Goal: Find specific page/section: Find specific page/section

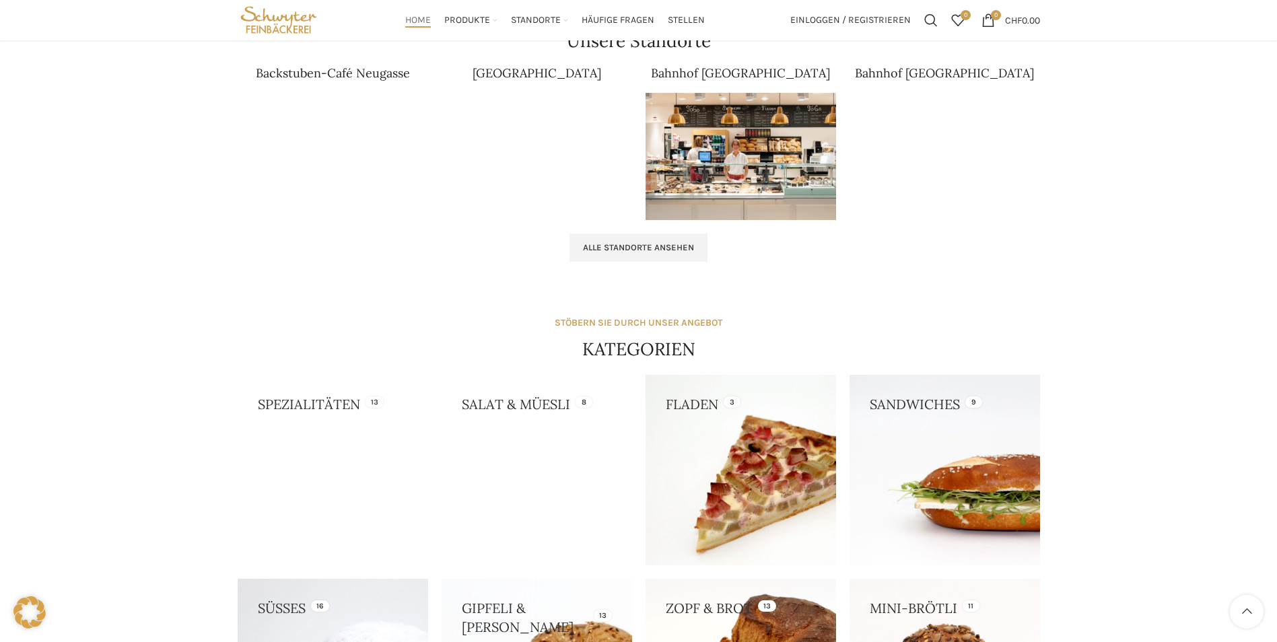
scroll to position [808, 0]
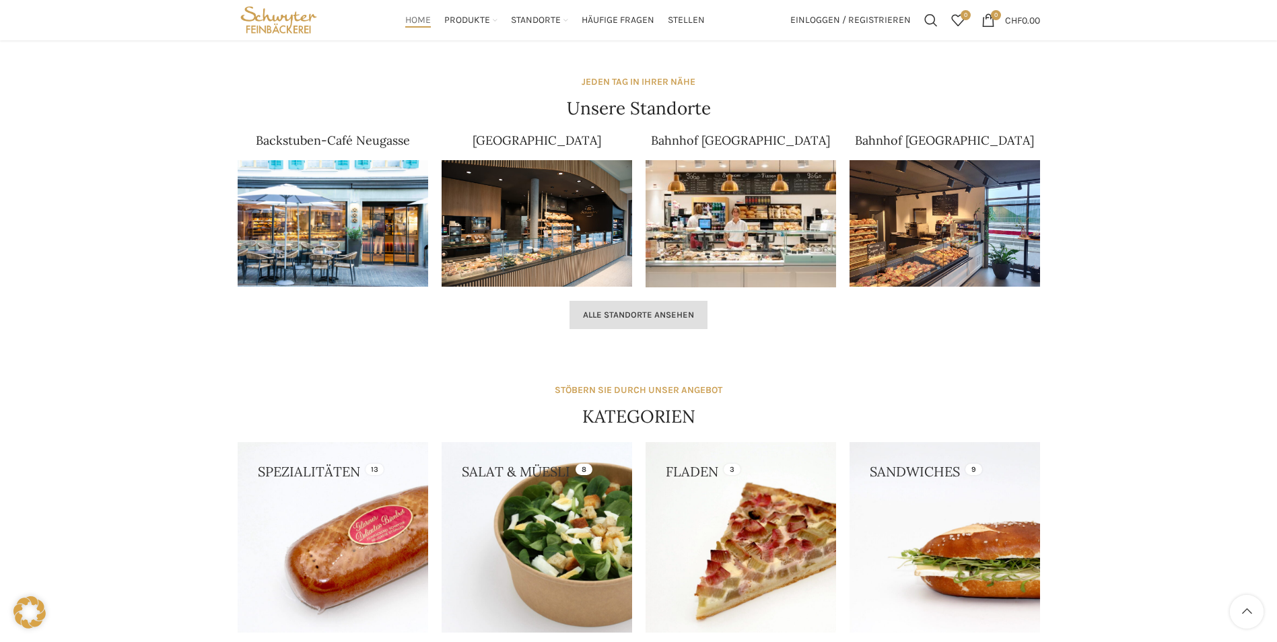
click at [661, 317] on span "Alle Standorte ansehen" at bounding box center [638, 315] width 111 height 11
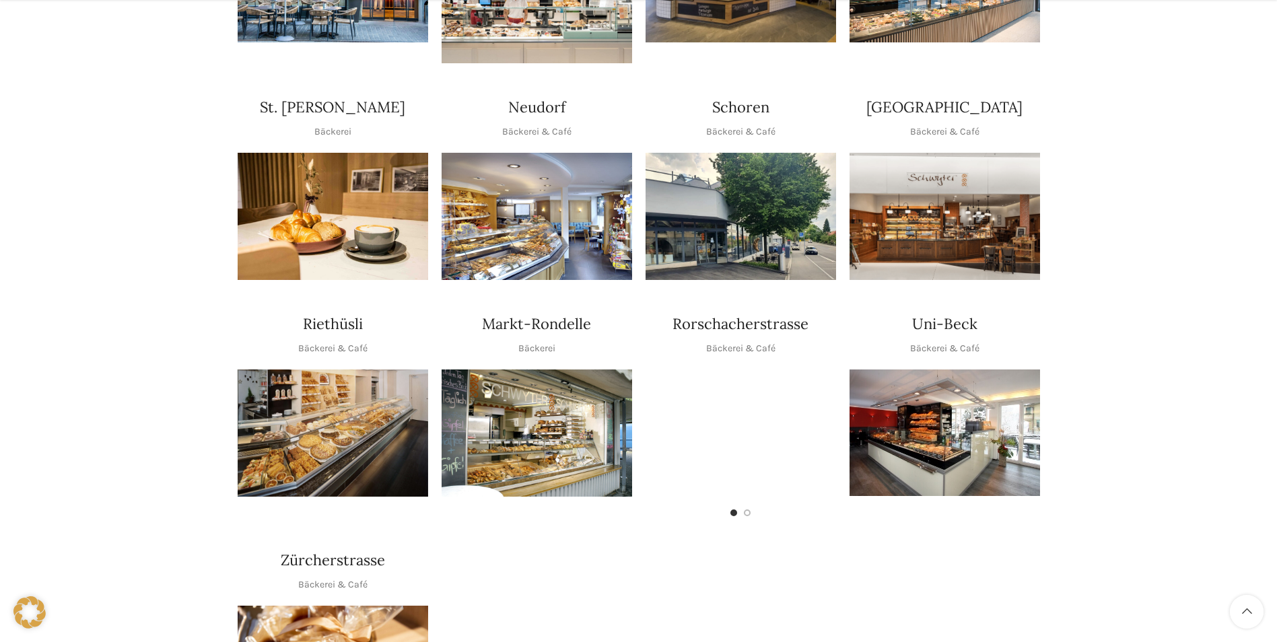
scroll to position [471, 0]
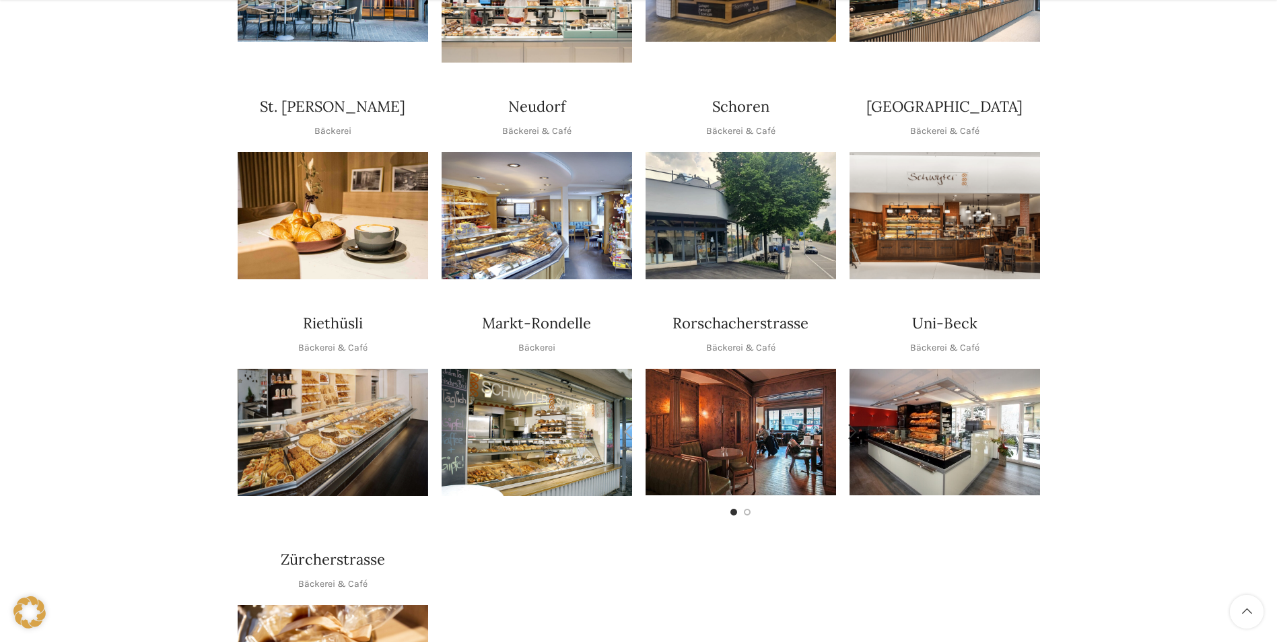
click at [781, 399] on img "1 / 2" at bounding box center [741, 432] width 191 height 127
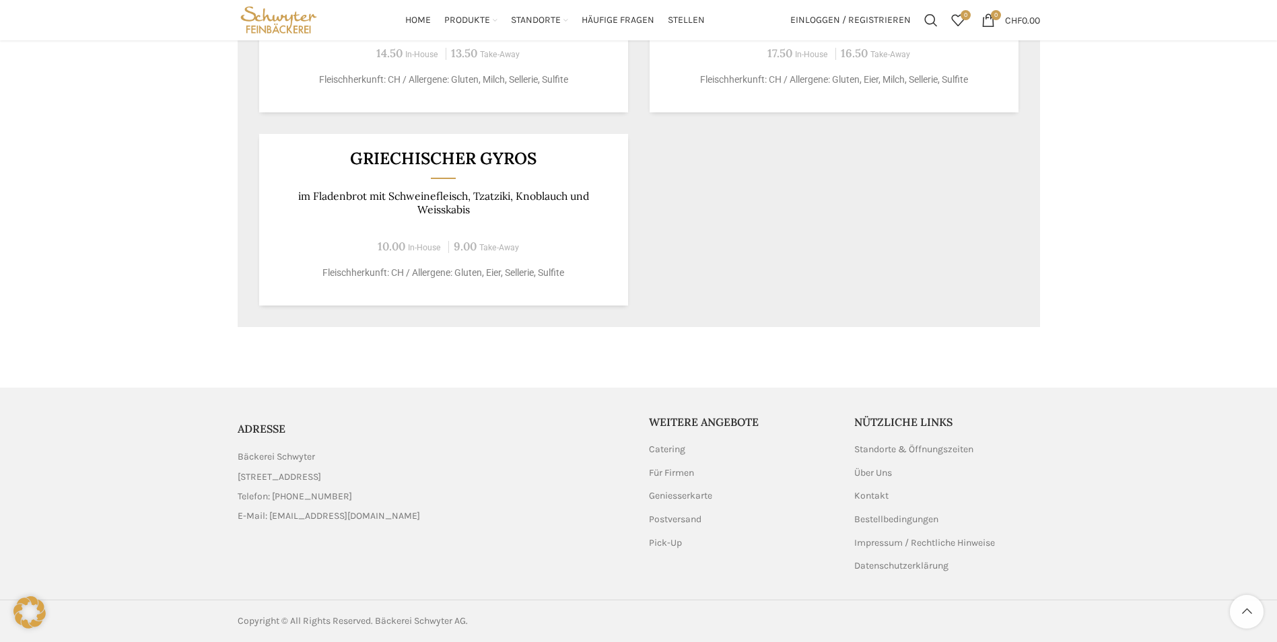
scroll to position [558, 0]
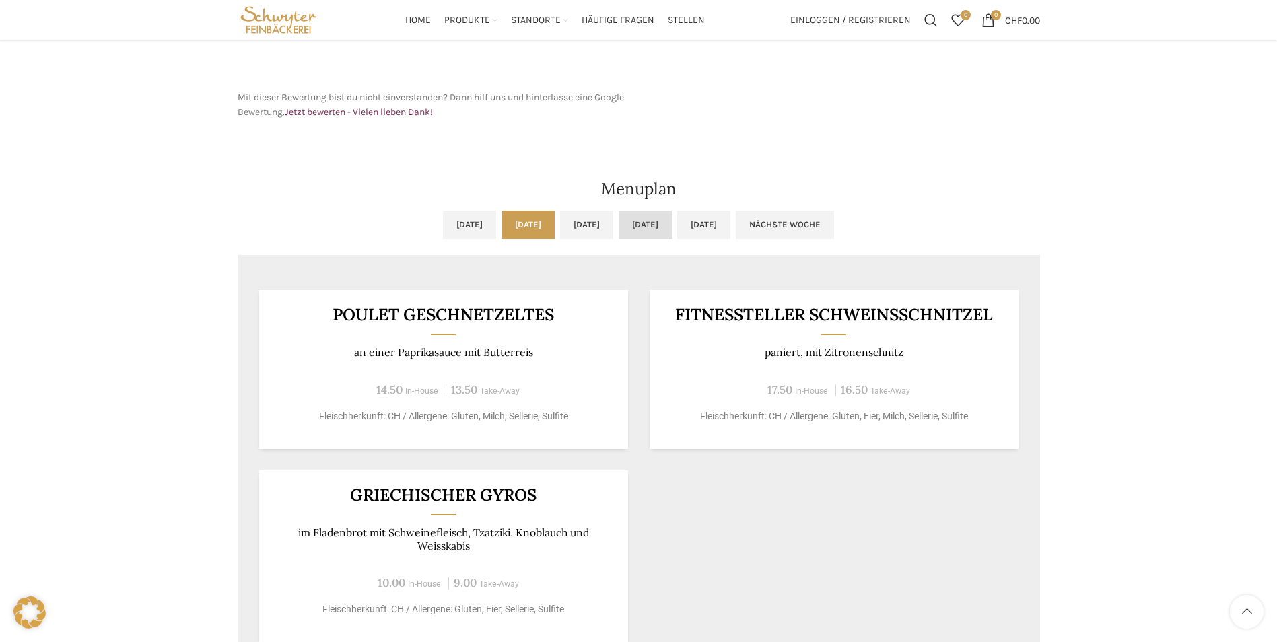
click at [672, 219] on link "[DATE]" at bounding box center [645, 225] width 53 height 28
click at [672, 224] on link "[DATE]" at bounding box center [645, 225] width 53 height 28
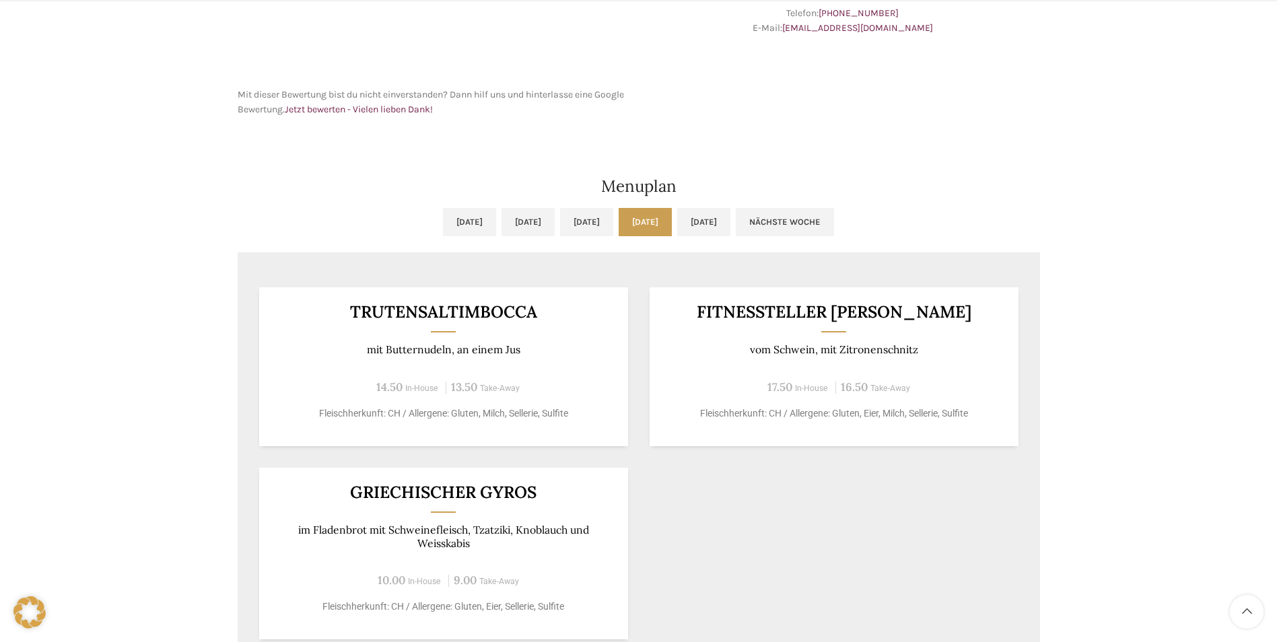
scroll to position [625, 0]
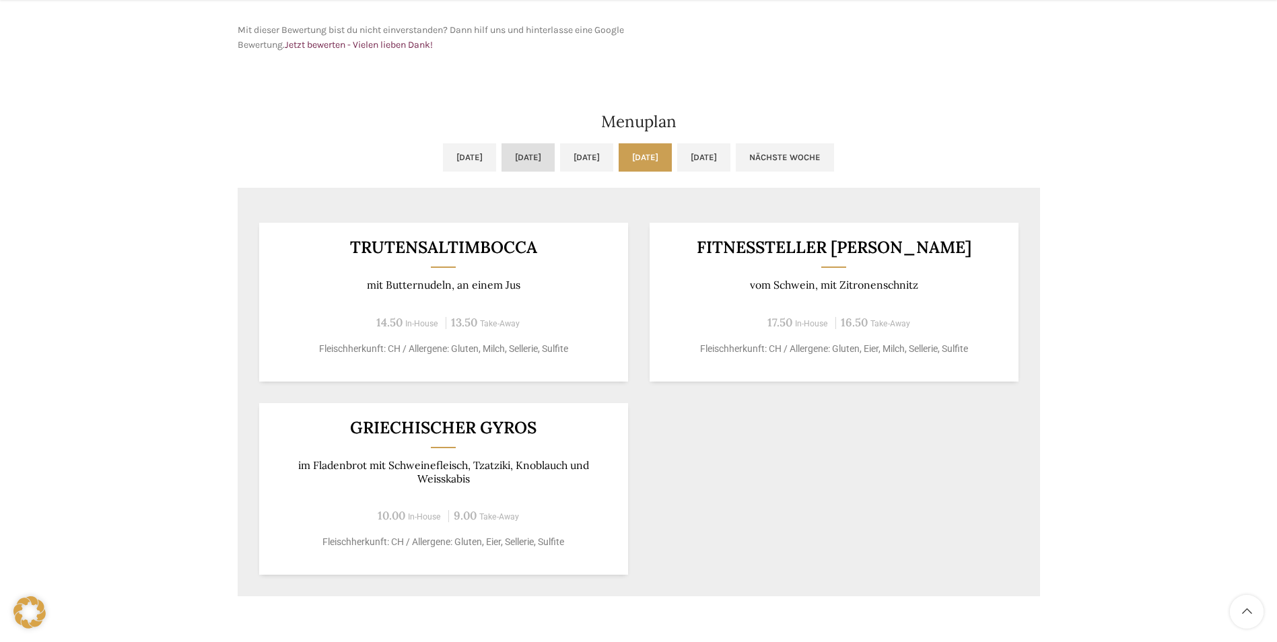
click at [502, 157] on link "[DATE]" at bounding box center [528, 157] width 53 height 28
click at [854, 507] on div "POULET GESCHNETZELTES an einer Paprikasauce mit Butterreis 14.50 In-House 13.50…" at bounding box center [639, 398] width 803 height 395
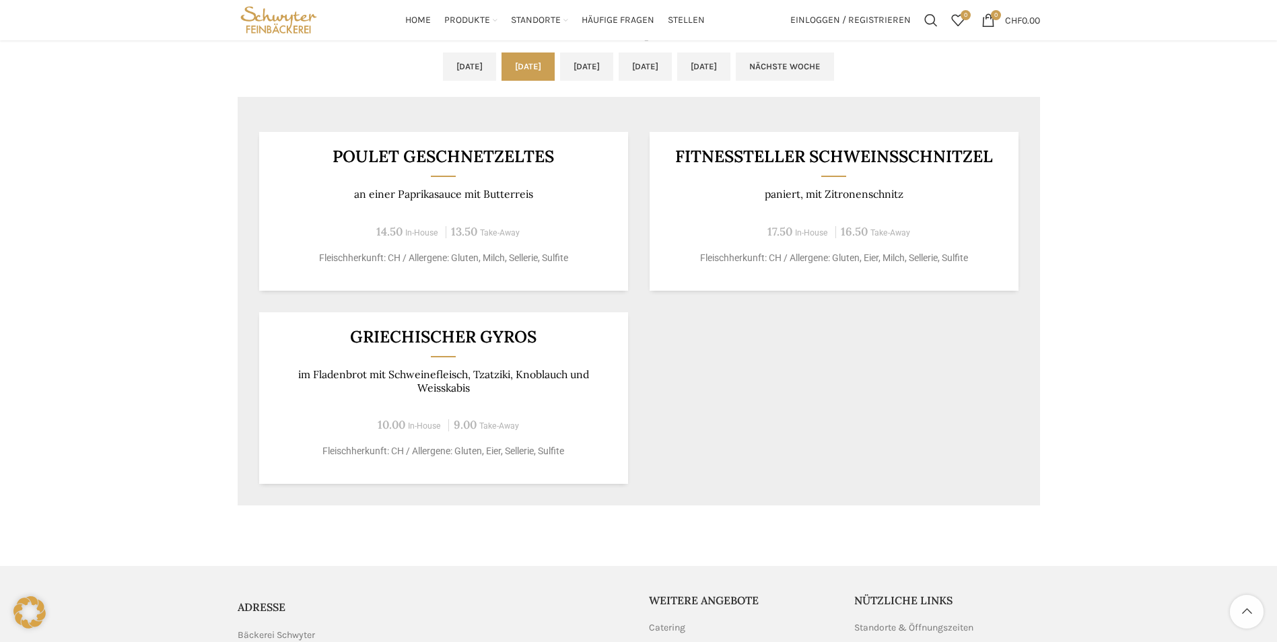
scroll to position [693, 0]
